Goal: Task Accomplishment & Management: Manage account settings

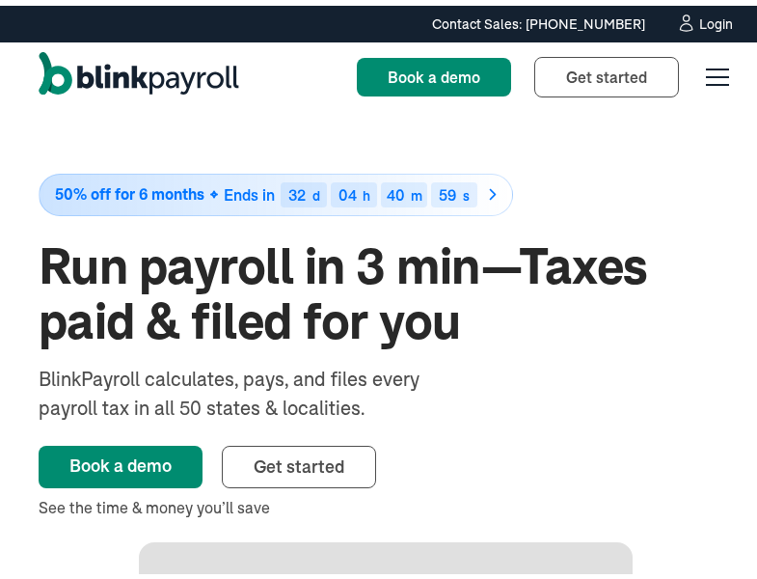
click at [699, 20] on div "Login" at bounding box center [716, 19] width 34 height 14
